Goal: Task Accomplishment & Management: Manage account settings

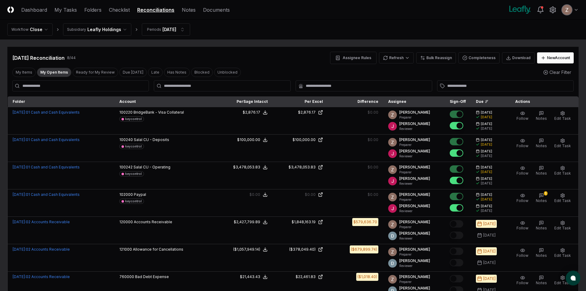
click at [70, 73] on div "My Items My Open Items Ready for My Review Due [DATE] Late Has Notes Blocked Un…" at bounding box center [126, 72] width 229 height 9
click at [62, 73] on button "My Open Items" at bounding box center [54, 72] width 34 height 9
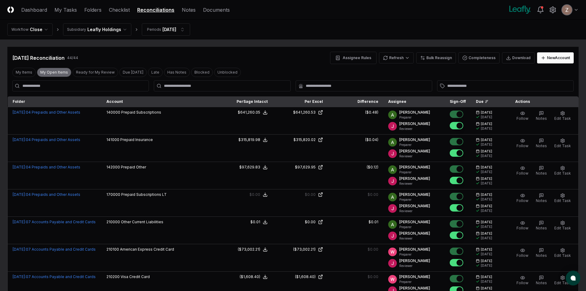
click at [59, 72] on button "My Open Items" at bounding box center [54, 72] width 34 height 9
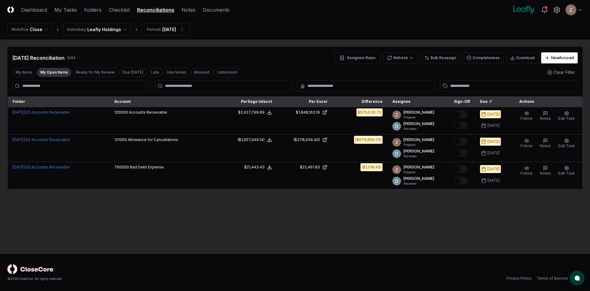
click at [105, 30] on html "CloseCore Dashboard My Tasks Folders Checklist Reconciliations Notes Documents …" at bounding box center [295, 145] width 590 height 291
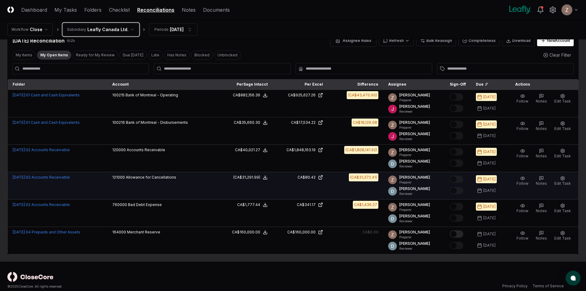
scroll to position [25, 0]
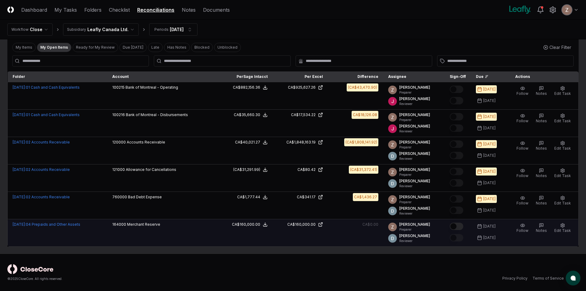
click at [462, 224] on button "Mark complete" at bounding box center [457, 225] width 14 height 7
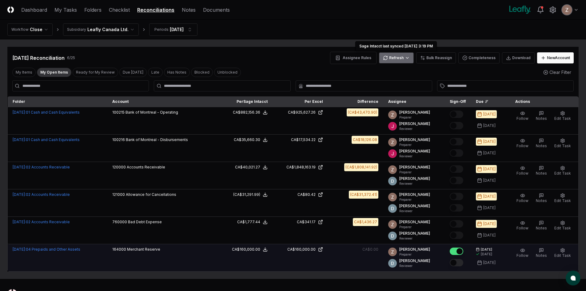
click at [402, 56] on html "CloseCore Dashboard My Tasks Folders Checklist Reconciliations Notes Documents …" at bounding box center [293, 158] width 586 height 316
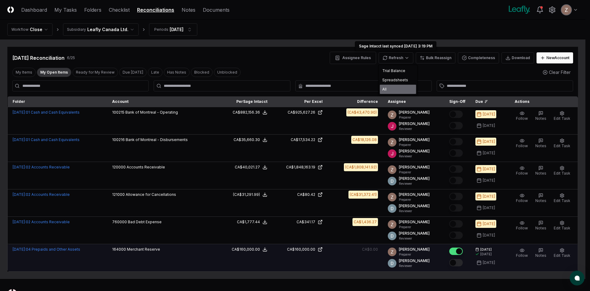
click at [389, 86] on div "All" at bounding box center [398, 89] width 36 height 9
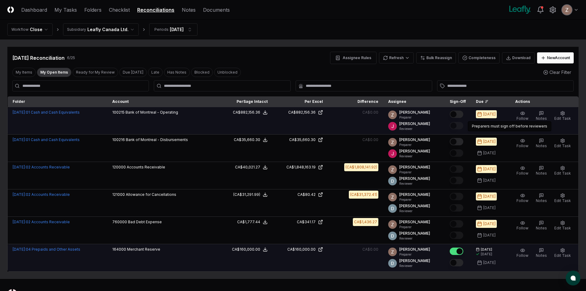
click at [458, 112] on button "Mark complete" at bounding box center [457, 113] width 14 height 7
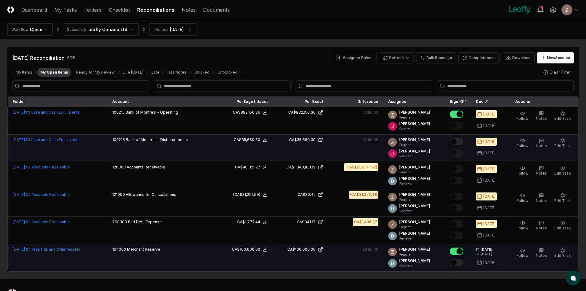
click at [459, 140] on button "Mark complete" at bounding box center [457, 141] width 14 height 7
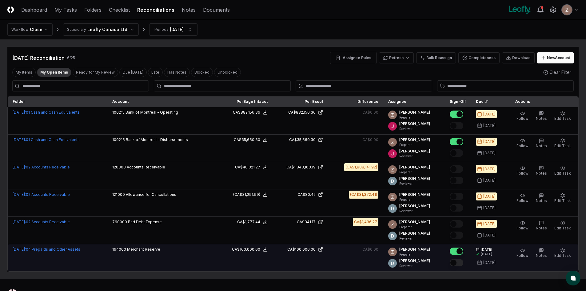
click at [53, 75] on button "My Open Items" at bounding box center [54, 72] width 34 height 9
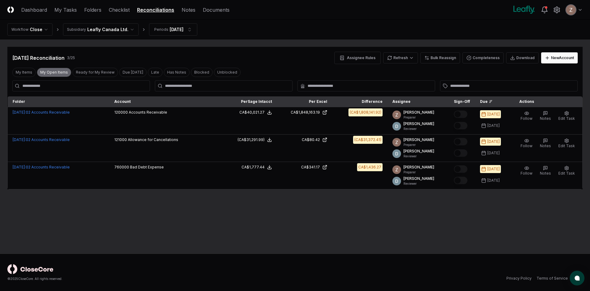
click at [53, 75] on button "My Open Items" at bounding box center [54, 72] width 34 height 9
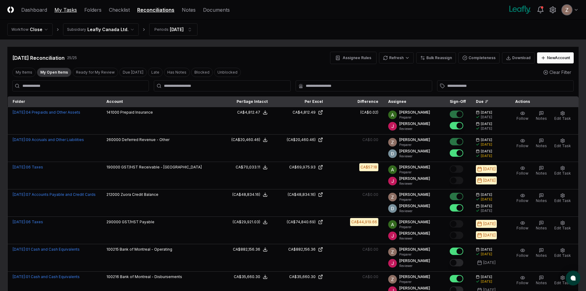
click at [75, 6] on link "My Tasks" at bounding box center [65, 9] width 22 height 7
click at [71, 10] on link "My Tasks" at bounding box center [65, 9] width 22 height 7
click at [62, 8] on link "My Tasks" at bounding box center [65, 9] width 22 height 7
click at [75, 8] on link "My Tasks" at bounding box center [65, 9] width 22 height 7
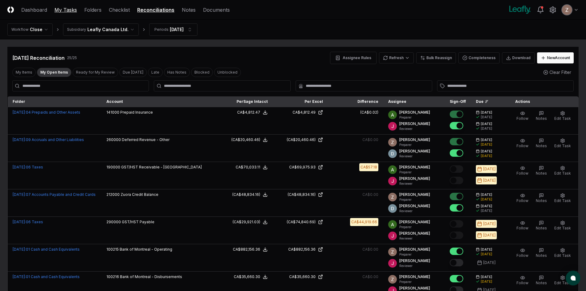
click at [74, 8] on link "My Tasks" at bounding box center [65, 9] width 22 height 7
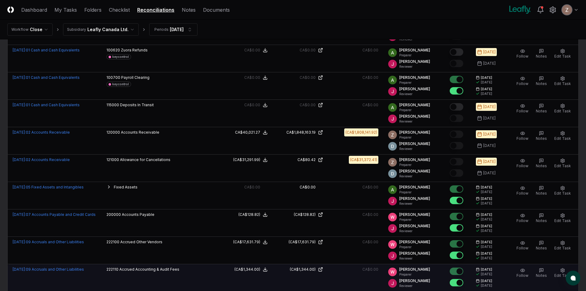
scroll to position [431, 0]
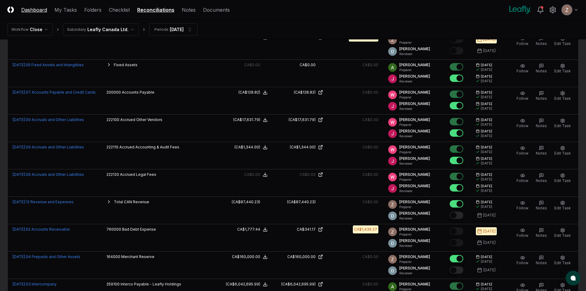
click at [23, 8] on link "Dashboard" at bounding box center [34, 9] width 26 height 7
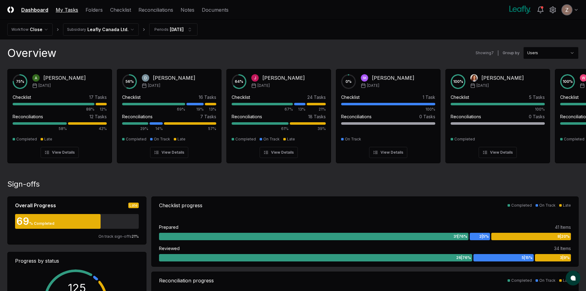
click at [69, 7] on link "My Tasks" at bounding box center [67, 9] width 22 height 7
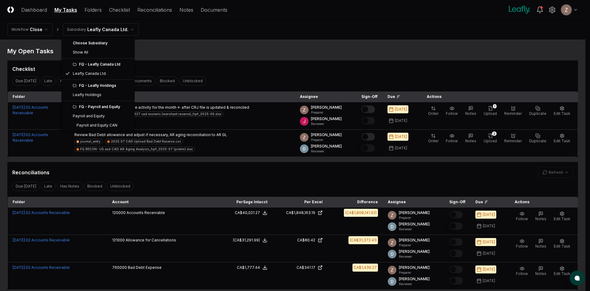
click at [105, 29] on html "CloseCore Dashboard My Tasks Folders Checklist Reconciliations Notes Documents …" at bounding box center [295, 167] width 590 height 334
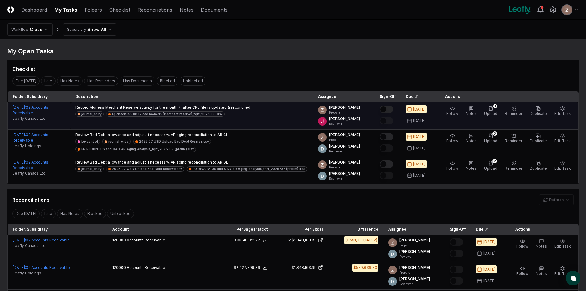
click at [393, 108] on button "Mark complete" at bounding box center [387, 108] width 14 height 7
click at [498, 111] on button "1 Upload" at bounding box center [491, 111] width 16 height 13
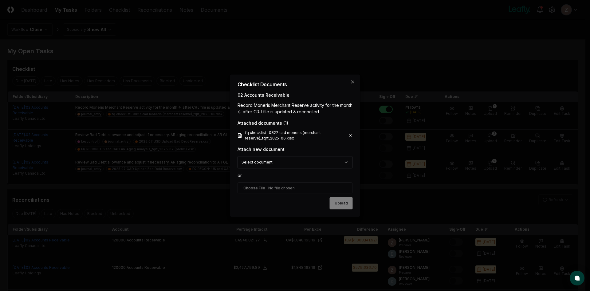
click at [351, 135] on icon at bounding box center [351, 135] width 2 height 2
click at [350, 136] on icon at bounding box center [351, 135] width 4 height 5
click at [350, 135] on icon at bounding box center [351, 135] width 4 height 5
click at [352, 136] on icon at bounding box center [351, 135] width 2 height 2
click at [352, 135] on icon at bounding box center [351, 135] width 4 height 5
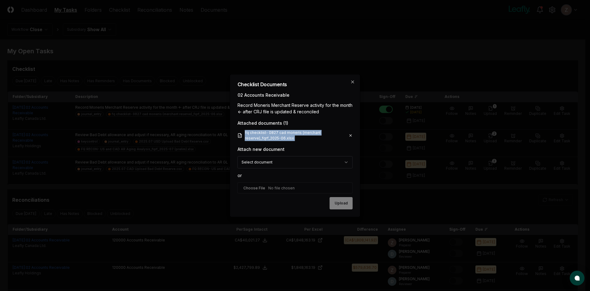
click at [352, 135] on icon at bounding box center [351, 135] width 4 height 5
click at [351, 135] on icon at bounding box center [351, 135] width 4 height 5
click at [351, 135] on icon at bounding box center [351, 135] width 2 height 2
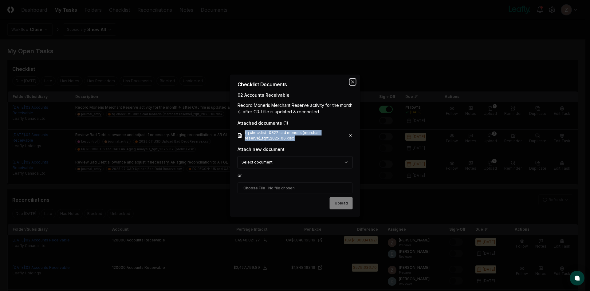
click at [351, 81] on icon "button" at bounding box center [353, 81] width 5 height 5
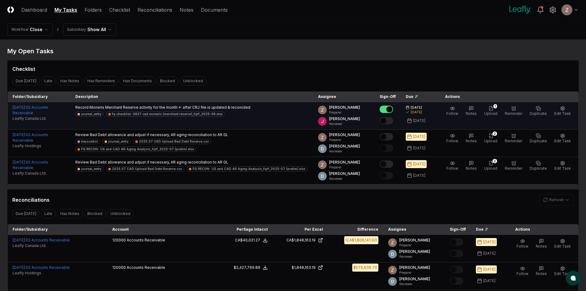
click at [486, 108] on div "Follow Notes 1 Upload Reminder Duplicate Edit Task More" at bounding box center [508, 116] width 137 height 22
click at [497, 110] on button "1 Upload" at bounding box center [491, 111] width 16 height 13
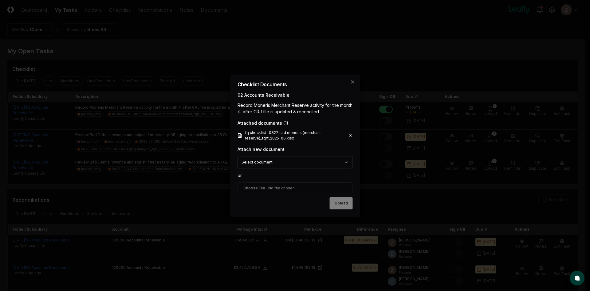
click at [352, 135] on icon at bounding box center [351, 135] width 4 height 5
click at [350, 134] on icon at bounding box center [351, 135] width 2 height 2
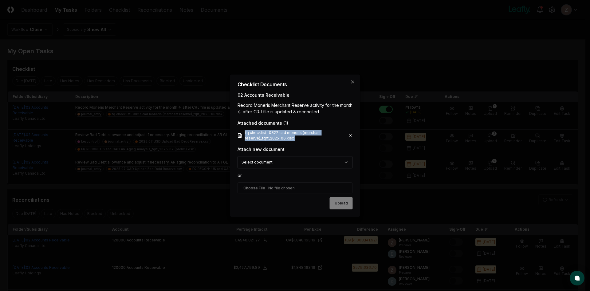
click at [350, 134] on icon at bounding box center [351, 135] width 2 height 2
click at [277, 134] on link "fq checklist- 0827 cad moneris (merchant reserve)_fqrf_2025-06.xlsx" at bounding box center [293, 135] width 111 height 11
click at [257, 189] on input "file" at bounding box center [295, 187] width 115 height 11
type input "**********"
click at [352, 132] on div "fq checklist- 0827 cad moneris (merchant reserve)_fqrf_2025-06.xlsx" at bounding box center [295, 134] width 115 height 11
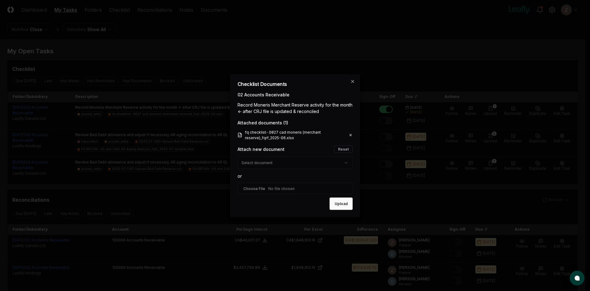
click at [350, 136] on icon at bounding box center [351, 134] width 4 height 5
click at [344, 209] on button "Upload" at bounding box center [341, 203] width 23 height 12
click at [344, 204] on div "Upload" at bounding box center [295, 203] width 115 height 12
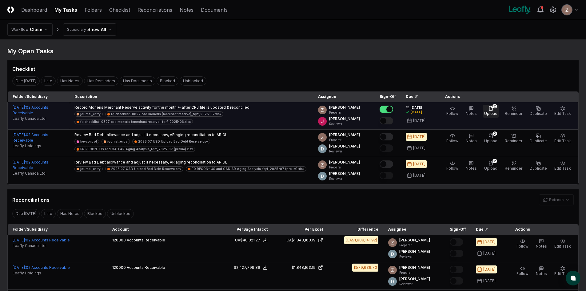
click at [491, 108] on icon "button" at bounding box center [490, 108] width 5 height 5
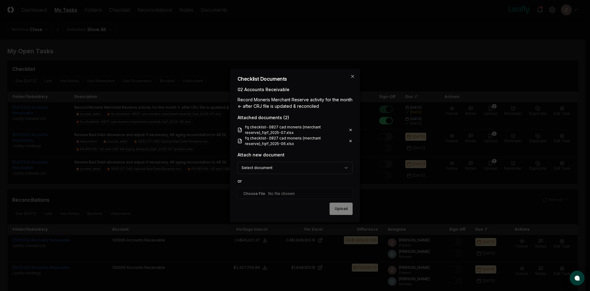
click at [351, 140] on icon at bounding box center [351, 140] width 4 height 5
click at [353, 74] on icon "button" at bounding box center [353, 76] width 5 height 5
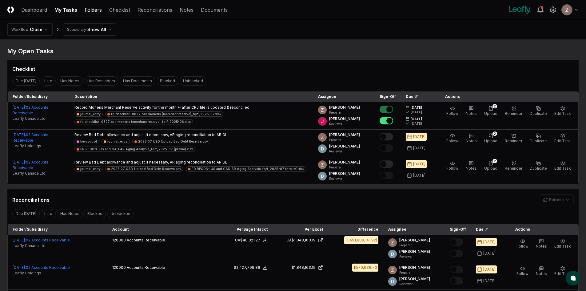
click at [87, 10] on link "Folders" at bounding box center [93, 9] width 17 height 7
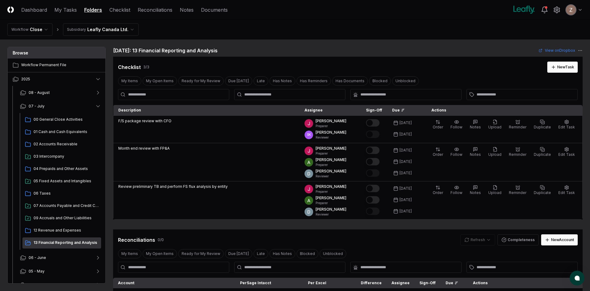
click at [97, 26] on html "CloseCore Dashboard My Tasks Folders Checklist Reconciliations Notes Documents …" at bounding box center [295, 207] width 590 height 414
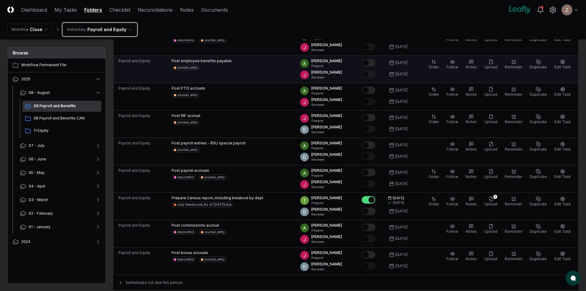
scroll to position [92, 0]
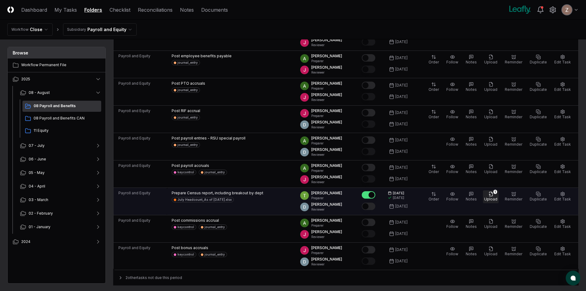
click at [488, 196] on button "1 Upload" at bounding box center [491, 196] width 16 height 13
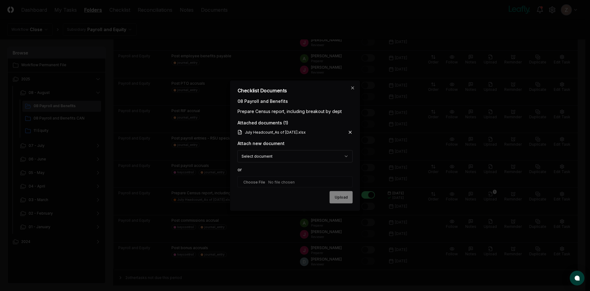
click at [350, 87] on div "Checklist Documents 08 Payroll and Benefits Prepare Census report, including br…" at bounding box center [295, 145] width 131 height 131
click at [352, 86] on icon "button" at bounding box center [353, 87] width 2 height 2
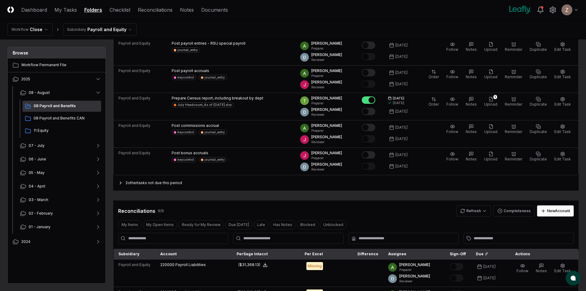
scroll to position [185, 0]
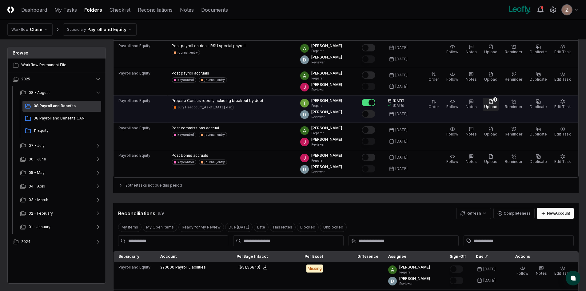
click at [498, 101] on button "1 Upload" at bounding box center [491, 104] width 16 height 13
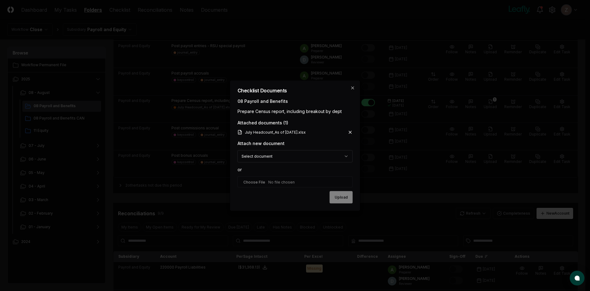
click at [350, 132] on icon at bounding box center [350, 132] width 2 height 2
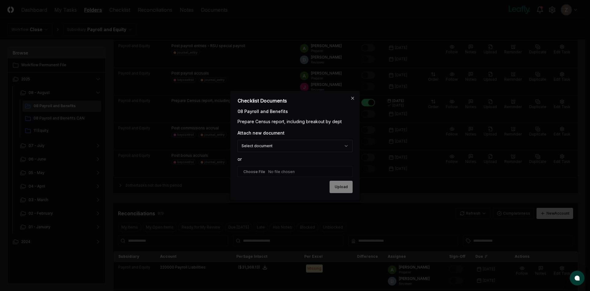
click at [354, 93] on div "**********" at bounding box center [295, 145] width 131 height 110
click at [353, 95] on div "**********" at bounding box center [295, 145] width 131 height 110
click at [351, 97] on icon "button" at bounding box center [353, 98] width 5 height 5
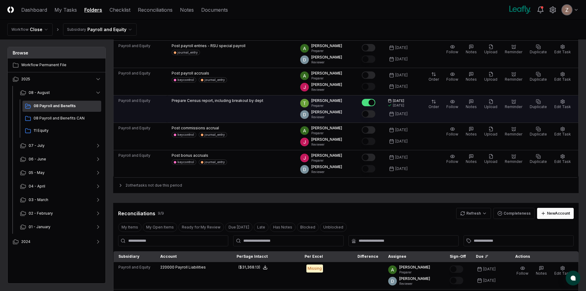
click at [375, 101] on button "Mark complete" at bounding box center [369, 102] width 14 height 7
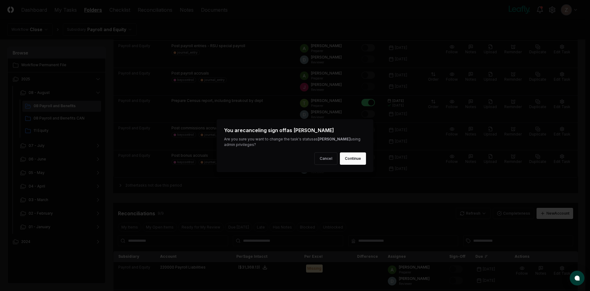
click at [345, 158] on button "Continue" at bounding box center [353, 158] width 26 height 12
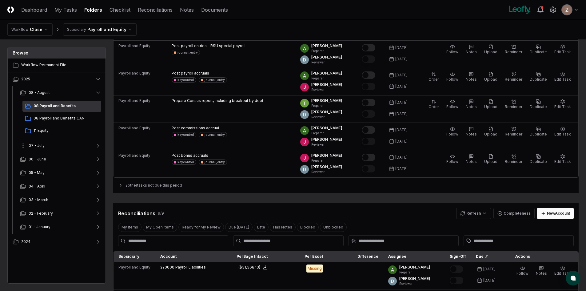
click at [66, 141] on button "07 - July" at bounding box center [60, 146] width 91 height 14
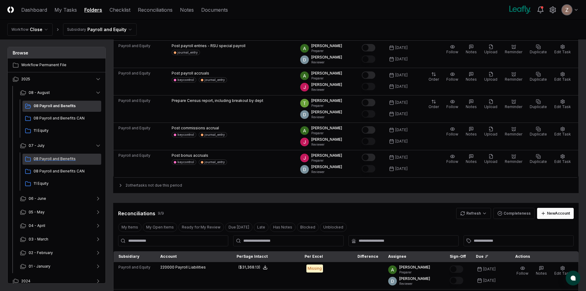
click at [63, 160] on span "08 Payroll and Benefits" at bounding box center [66, 159] width 65 height 6
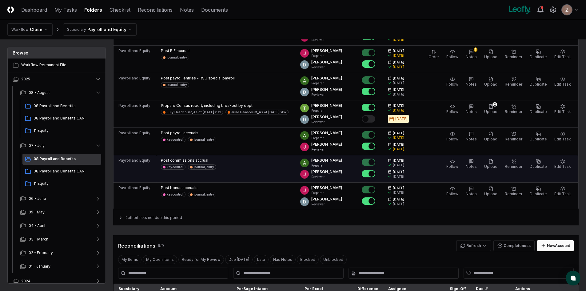
scroll to position [154, 0]
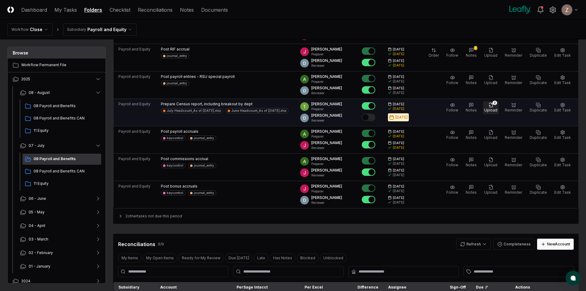
click at [497, 108] on span "Upload" at bounding box center [490, 110] width 13 height 5
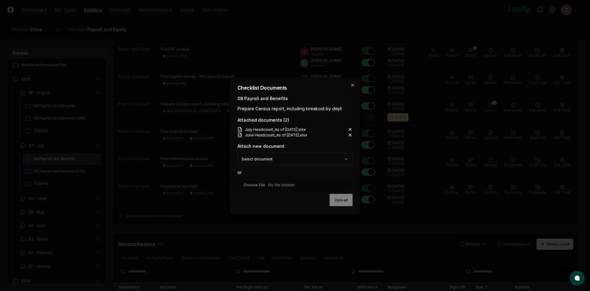
click at [349, 135] on icon at bounding box center [350, 134] width 5 height 5
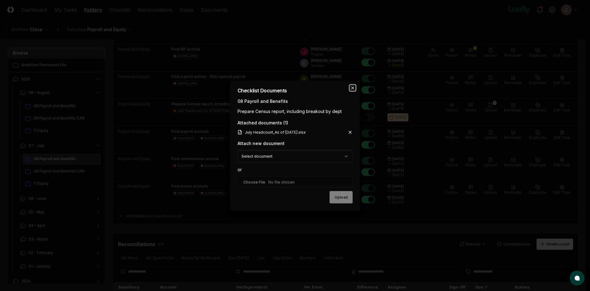
click at [352, 87] on icon "button" at bounding box center [353, 87] width 2 height 2
